Goal: Information Seeking & Learning: Understand process/instructions

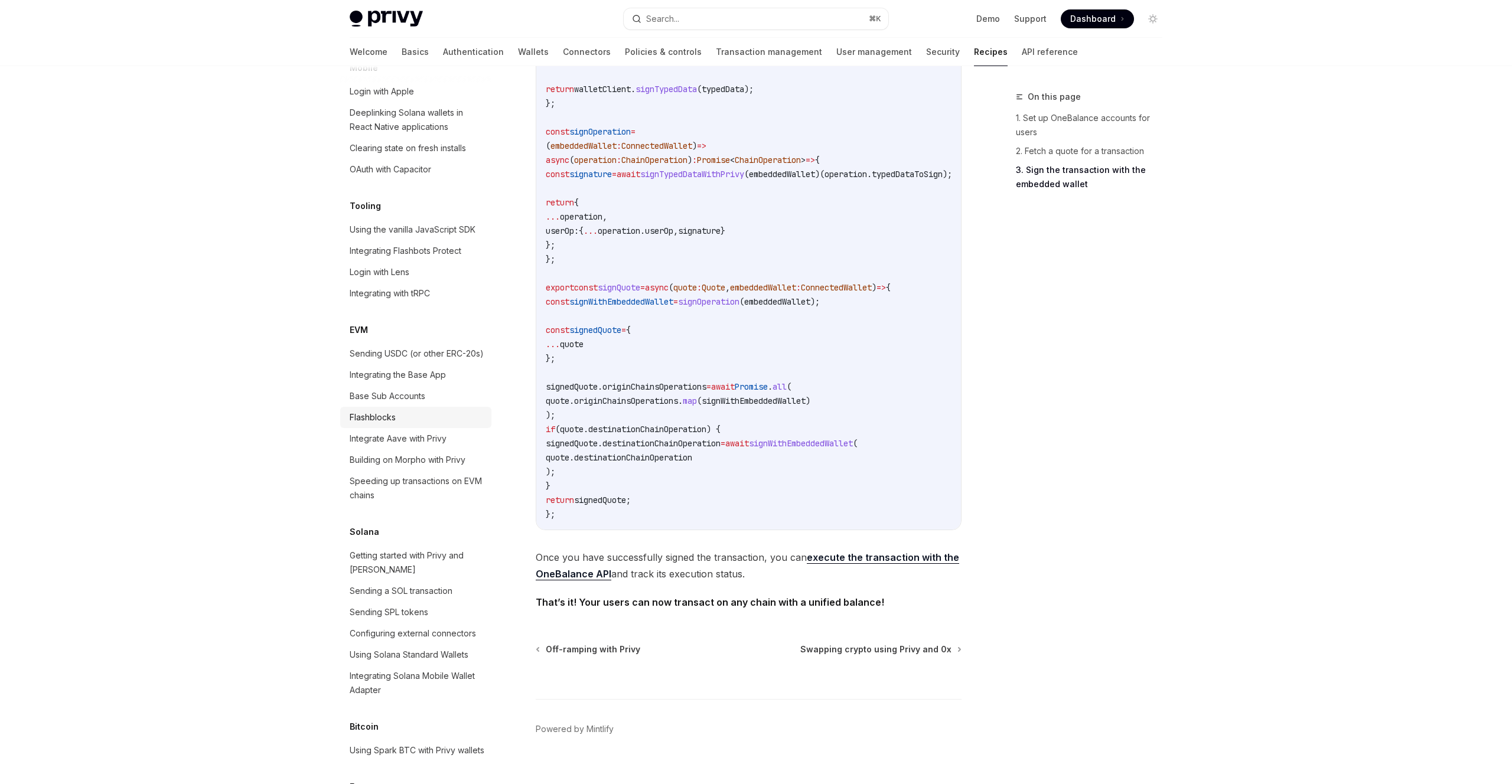
scroll to position [1429, 0]
click at [430, 645] on div "Using Solana Standard Wallets" at bounding box center [409, 652] width 119 height 14
type textarea "*"
